Goal: Entertainment & Leisure: Consume media (video, audio)

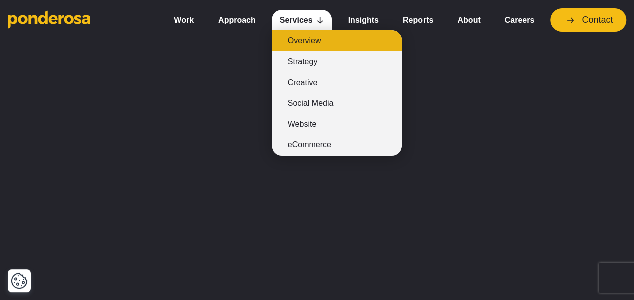
click at [303, 41] on link "Overview" at bounding box center [337, 40] width 130 height 21
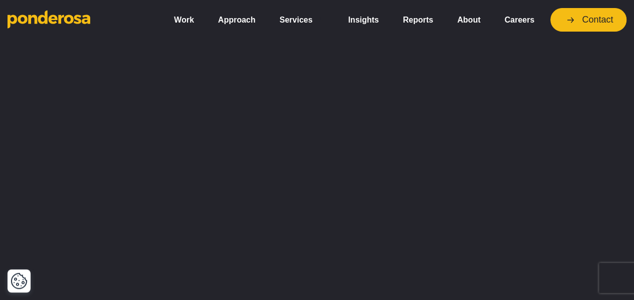
click at [317, 42] on div at bounding box center [317, 69] width 619 height 75
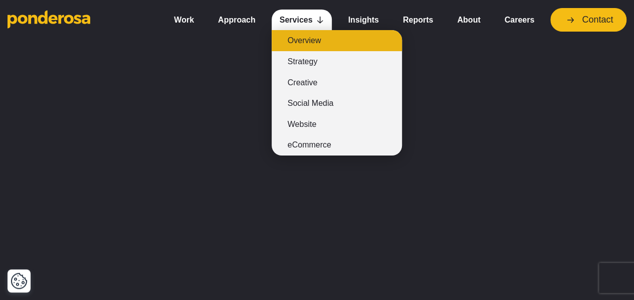
click at [302, 42] on link "Overview" at bounding box center [337, 40] width 130 height 21
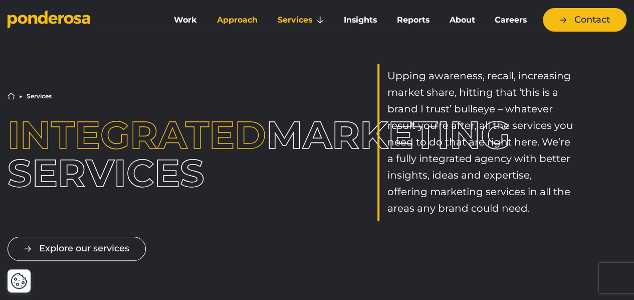
click at [243, 16] on link "Approach" at bounding box center [237, 20] width 57 height 21
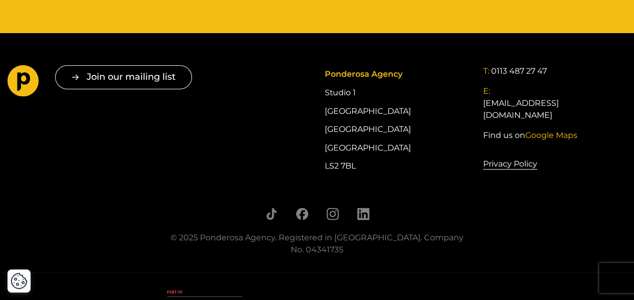
scroll to position [1798, 0]
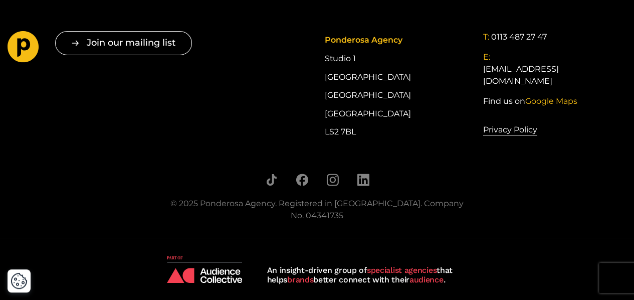
click at [176, 257] on img at bounding box center [204, 270] width 75 height 28
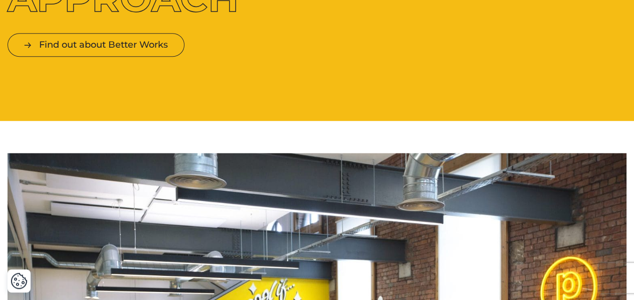
scroll to position [0, 0]
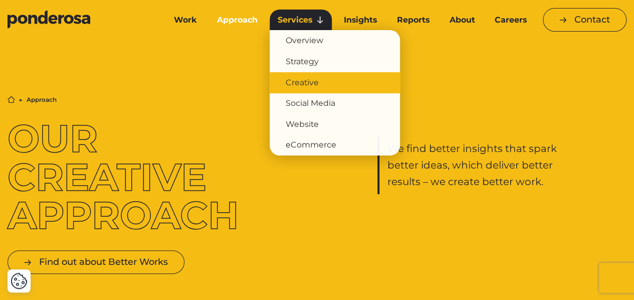
click at [315, 80] on link "Creative" at bounding box center [335, 82] width 130 height 21
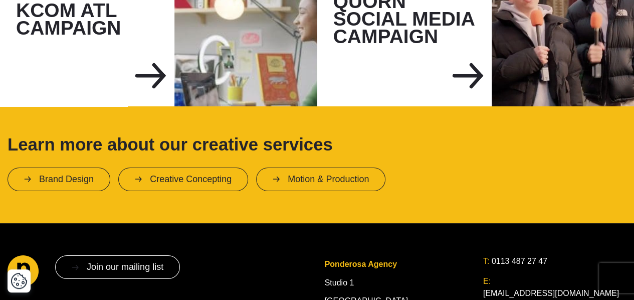
scroll to position [1822, 0]
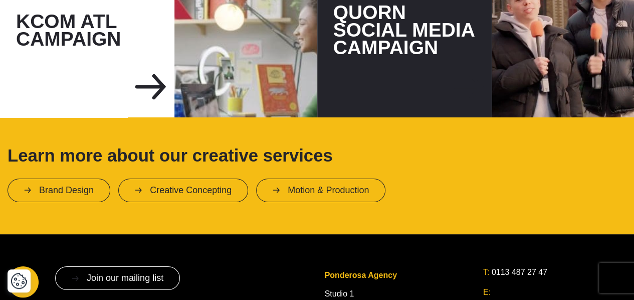
click at [421, 36] on div "Quorn Social Media Campaign" at bounding box center [404, 30] width 174 height 174
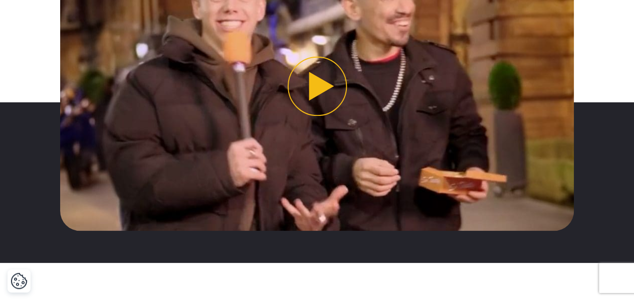
click at [317, 101] on button "Play video" at bounding box center [316, 86] width 513 height 289
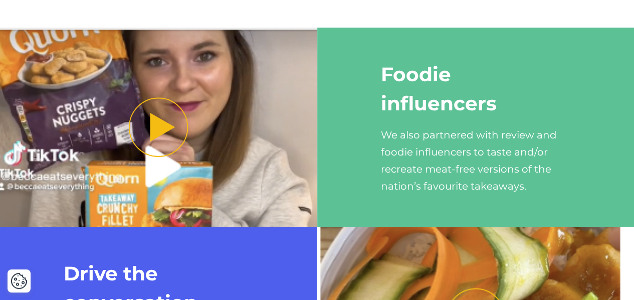
scroll to position [1831, 0]
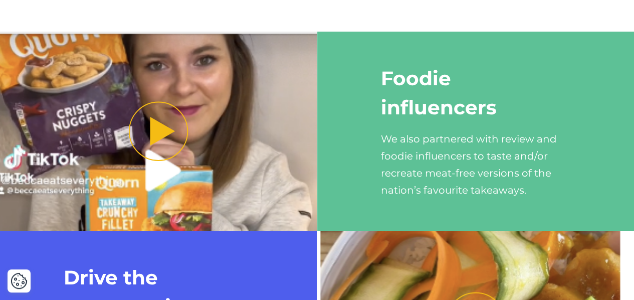
click at [147, 130] on button "Play video" at bounding box center [158, 131] width 317 height 199
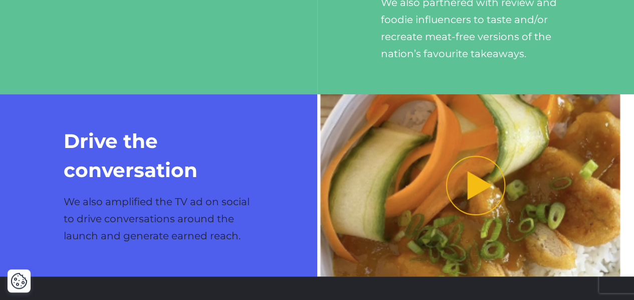
scroll to position [1968, 0]
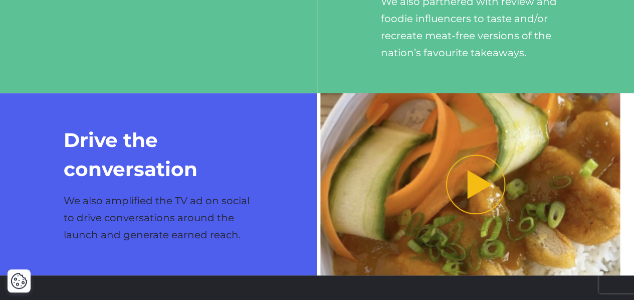
click at [447, 189] on button "Play video" at bounding box center [475, 184] width 317 height 182
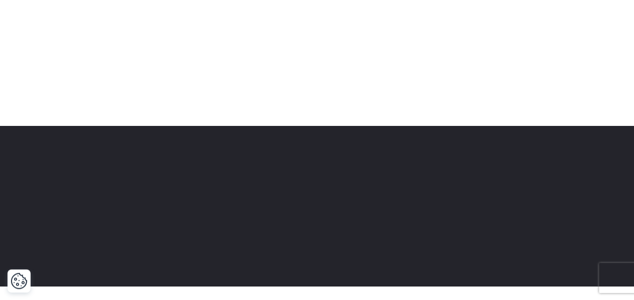
scroll to position [0, 0]
